Goal: Task Accomplishment & Management: Complete application form

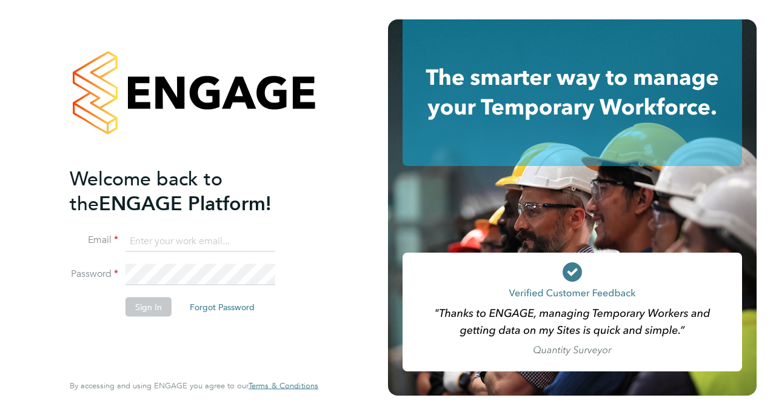
type input "stuartbutcher74@gmail.com"
click at [147, 305] on button "Sign In" at bounding box center [148, 307] width 46 height 19
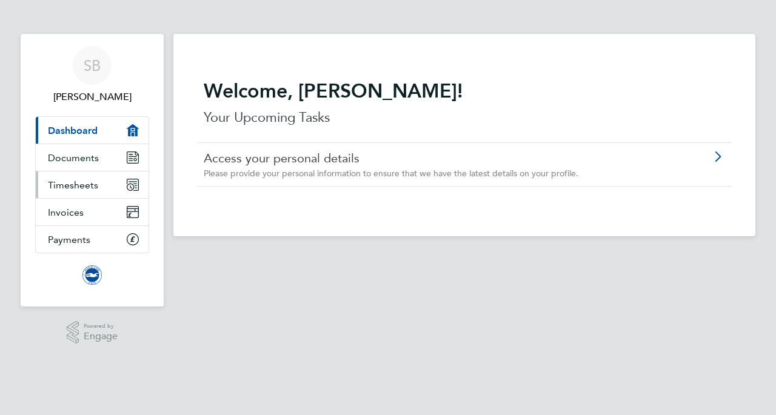
click at [94, 185] on span "Timesheets" at bounding box center [73, 185] width 50 height 12
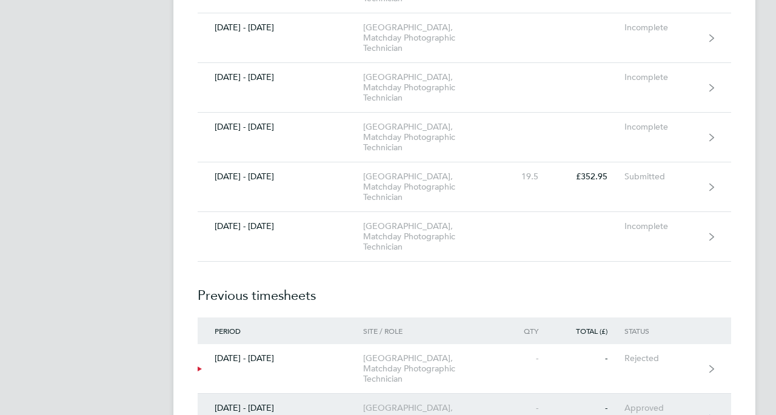
scroll to position [376, 0]
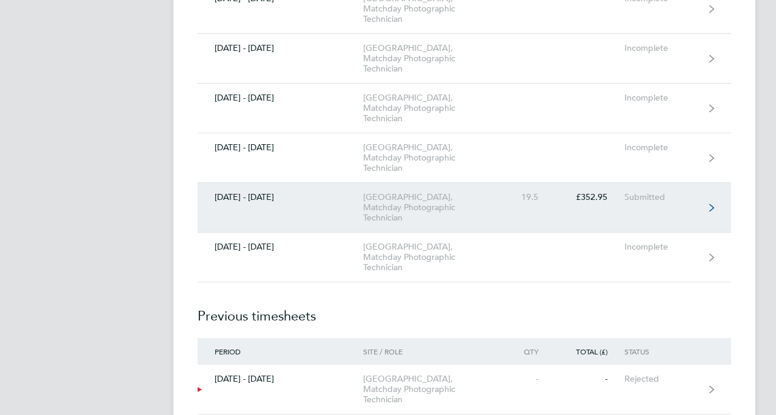
click at [321, 210] on link "[DATE] - [DATE] [GEOGRAPHIC_DATA], Matchday Photographic Technician 19.5 £352.9…" at bounding box center [464, 208] width 533 height 50
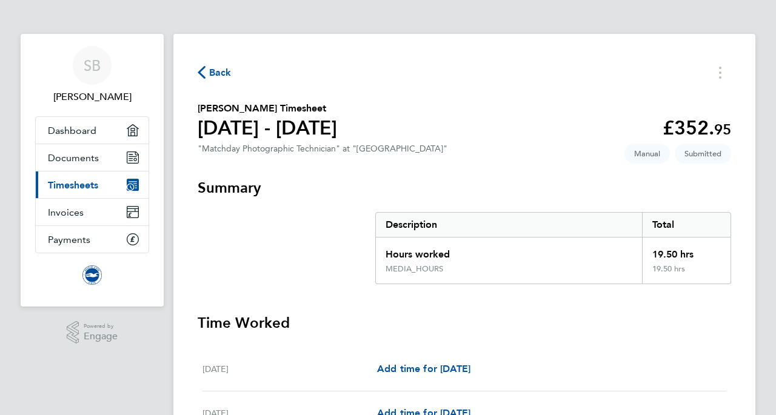
click at [82, 185] on span "Timesheets" at bounding box center [73, 185] width 50 height 12
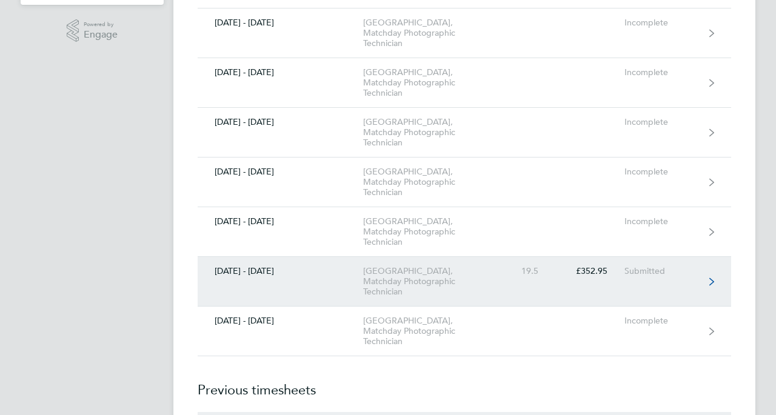
scroll to position [325, 0]
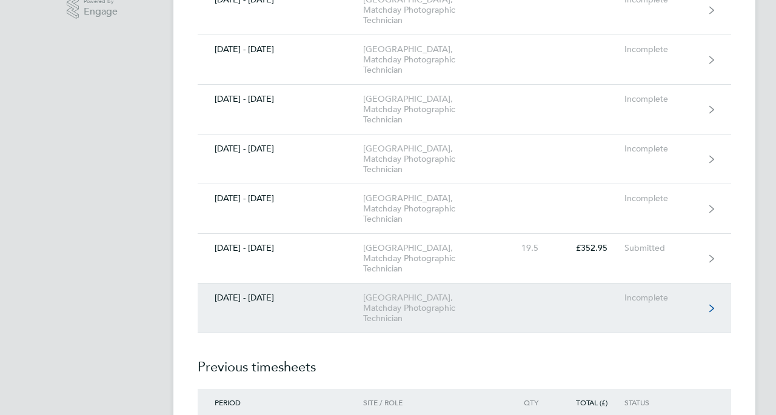
click at [327, 301] on div "[DATE] - [DATE]" at bounding box center [280, 298] width 165 height 10
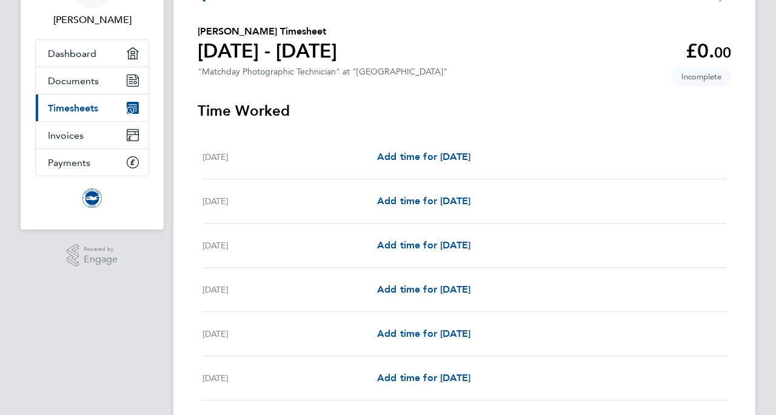
scroll to position [84, 0]
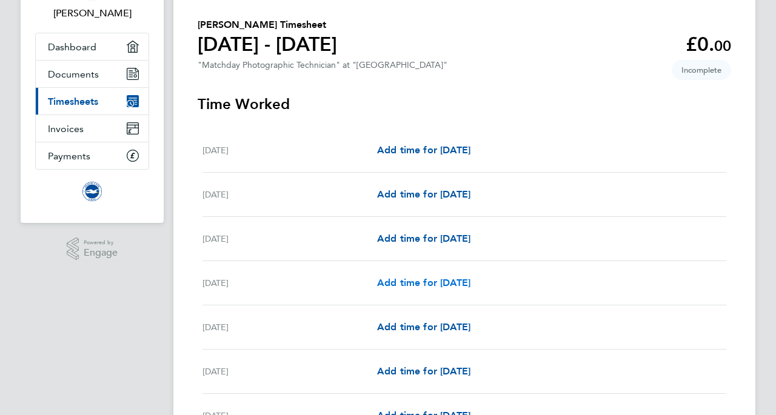
click at [418, 280] on span "Add time for [DATE]" at bounding box center [423, 283] width 93 height 12
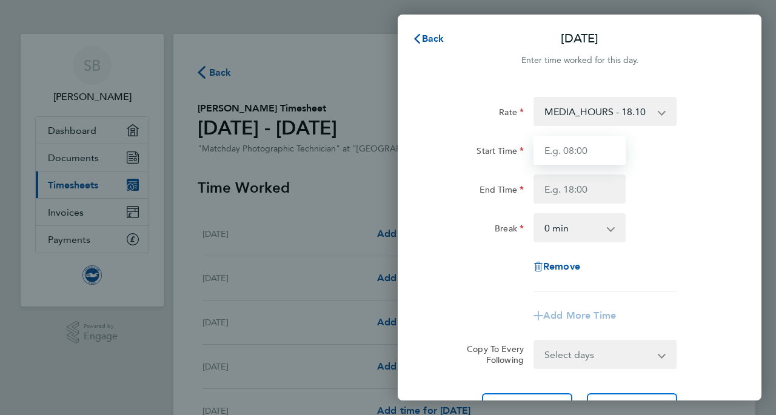
click at [605, 149] on input "Start Time" at bounding box center [579, 150] width 92 height 29
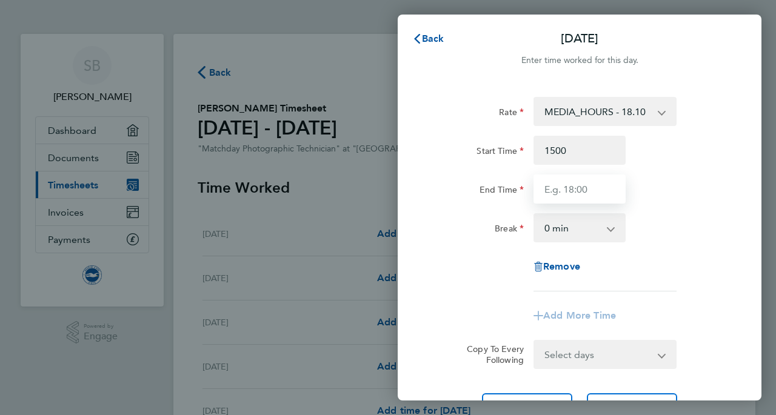
type input "15:00"
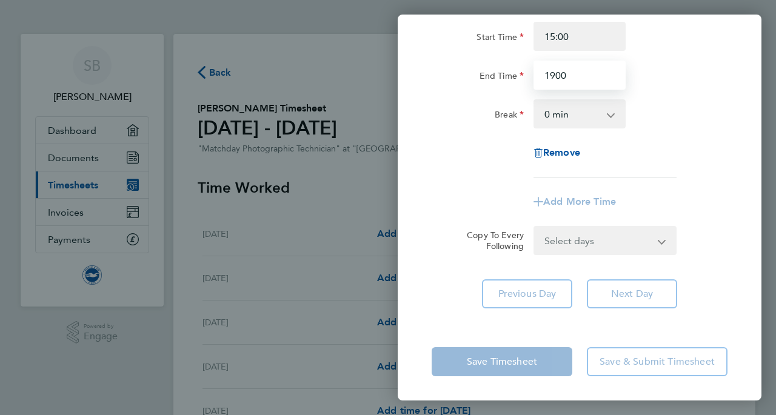
scroll to position [114, 0]
type input "19:00"
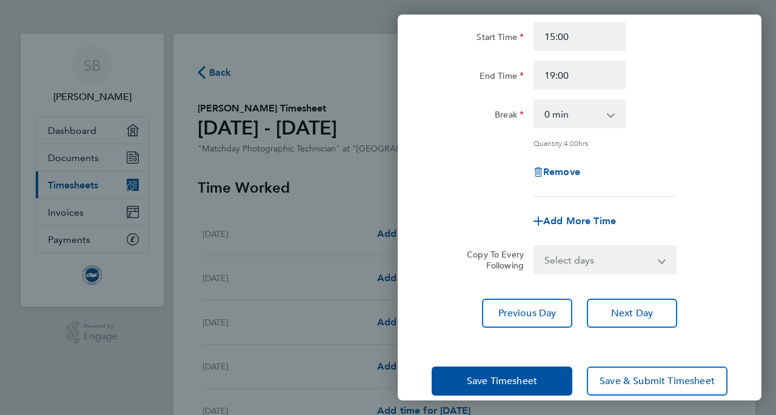
click at [508, 356] on div "Save Timesheet Save & Submit Timesheet" at bounding box center [580, 381] width 364 height 78
click at [620, 310] on span "Next Day" at bounding box center [632, 313] width 42 height 12
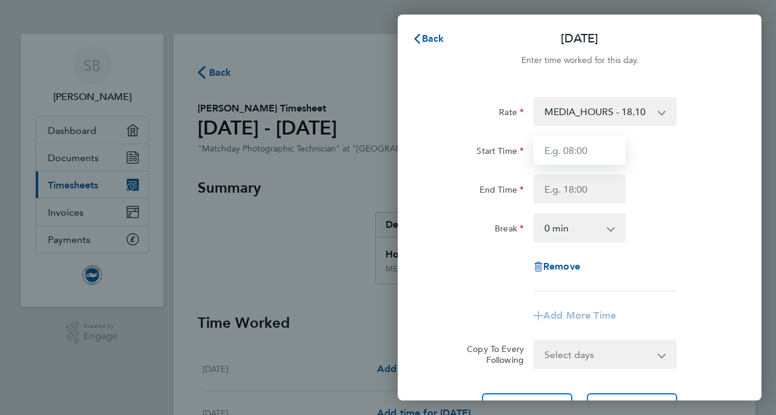
click at [593, 148] on input "Start Time" at bounding box center [579, 150] width 92 height 29
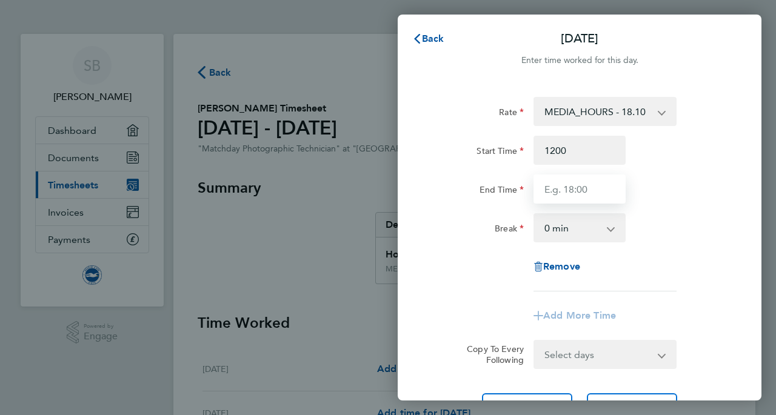
type input "12:00"
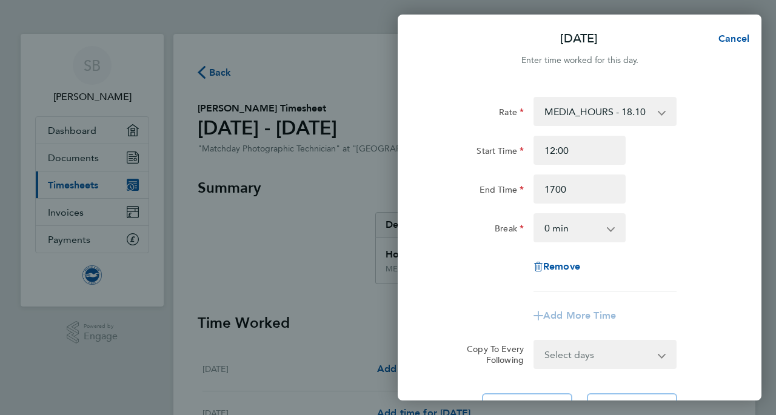
type input "17:00"
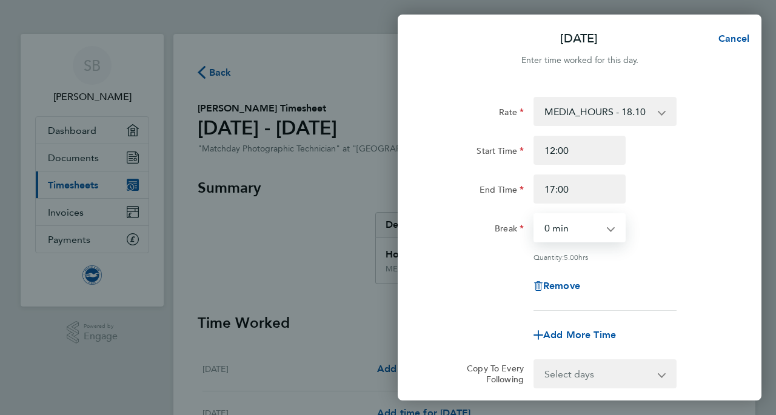
click at [446, 272] on div "Remove" at bounding box center [579, 286] width 305 height 29
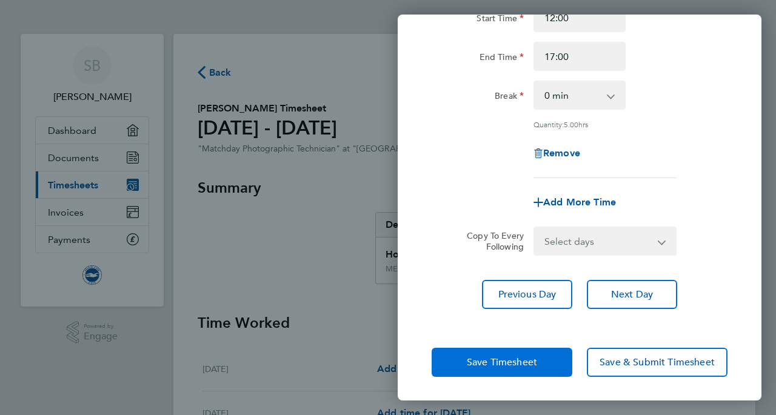
scroll to position [132, 0]
click at [507, 366] on span "Save Timesheet" at bounding box center [502, 363] width 70 height 12
